Goal: Register for event/course

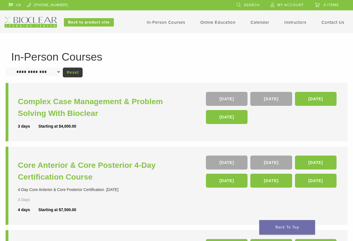
click at [48, 18] on img at bounding box center [30, 22] width 52 height 11
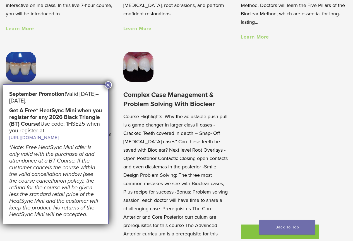
scroll to position [391, 0]
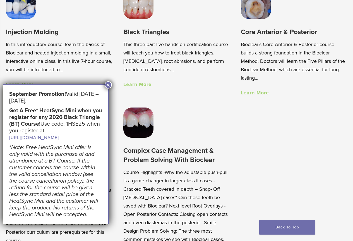
click at [109, 86] on button "×" at bounding box center [108, 84] width 7 height 7
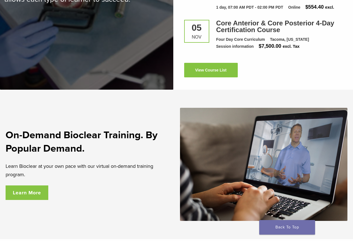
scroll to position [949, 0]
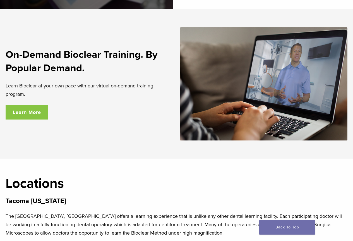
click at [21, 111] on link "Learn More" at bounding box center [27, 112] width 43 height 15
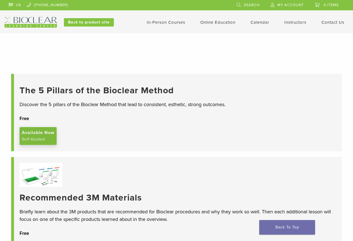
click at [44, 138] on link "Available Now Self-Guided" at bounding box center [38, 136] width 37 height 18
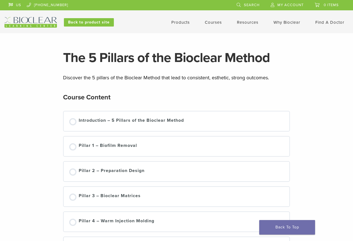
click at [213, 23] on link "Courses" at bounding box center [213, 22] width 17 height 5
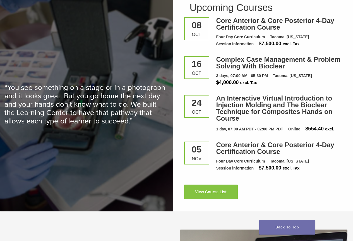
scroll to position [837, 0]
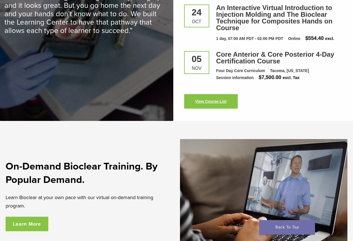
click at [204, 97] on link "View Course List" at bounding box center [211, 101] width 54 height 15
